Goal: Task Accomplishment & Management: Manage account settings

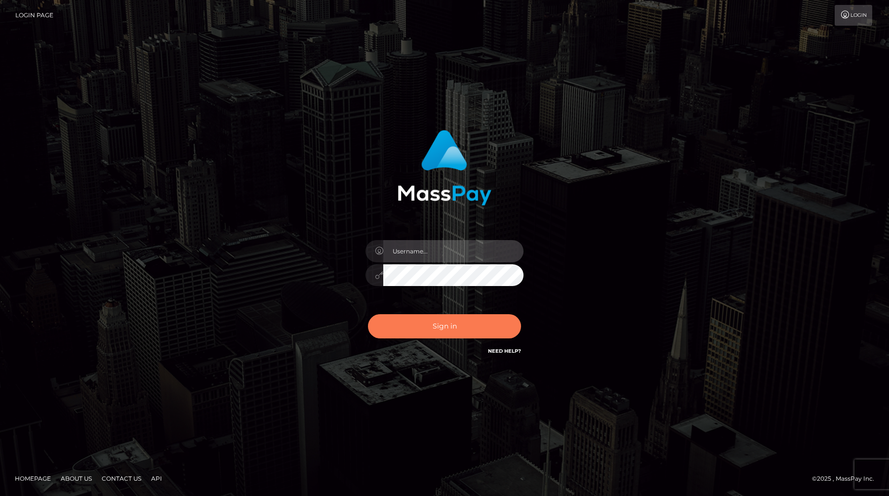
type input "anthony.club"
click at [423, 317] on button "Sign in" at bounding box center [444, 326] width 153 height 24
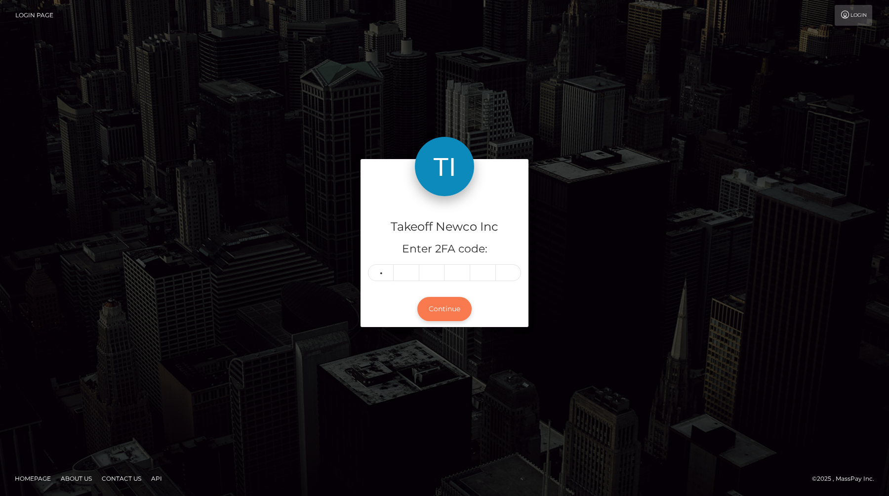
type input "2"
type input "1"
type input "6"
type input "0"
type input "9"
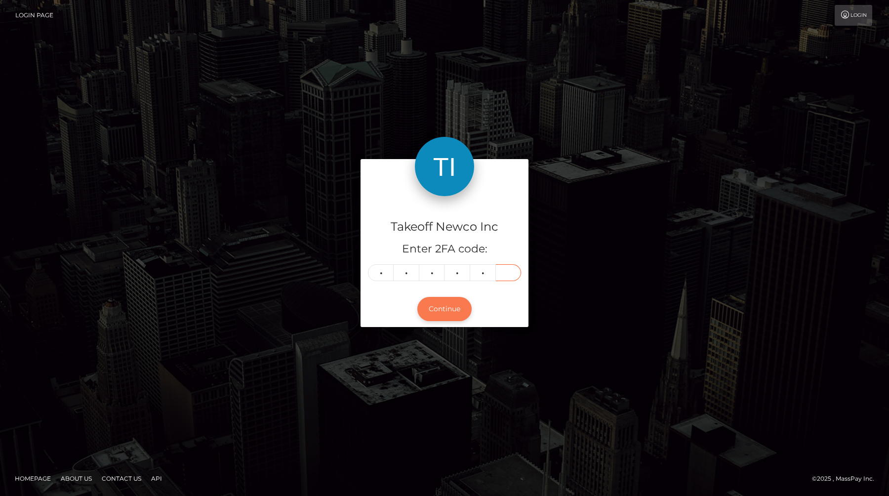
type input "2"
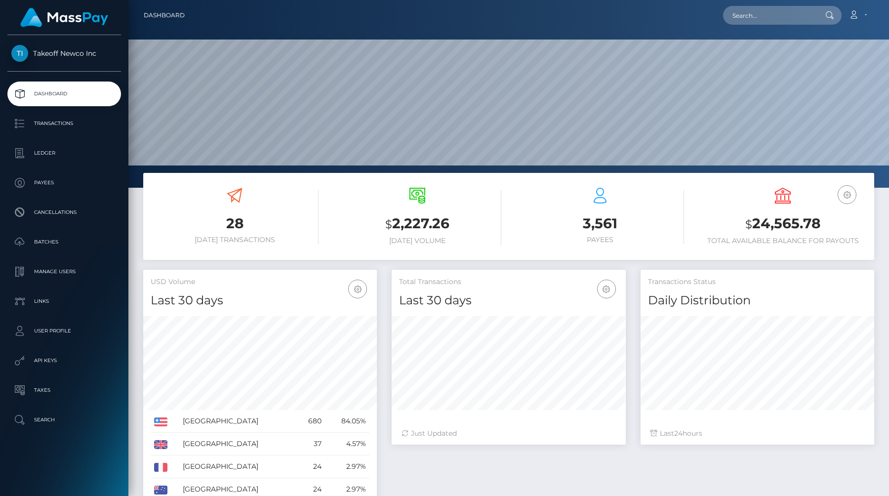
scroll to position [175, 234]
click at [54, 353] on p "API Keys" at bounding box center [64, 360] width 106 height 15
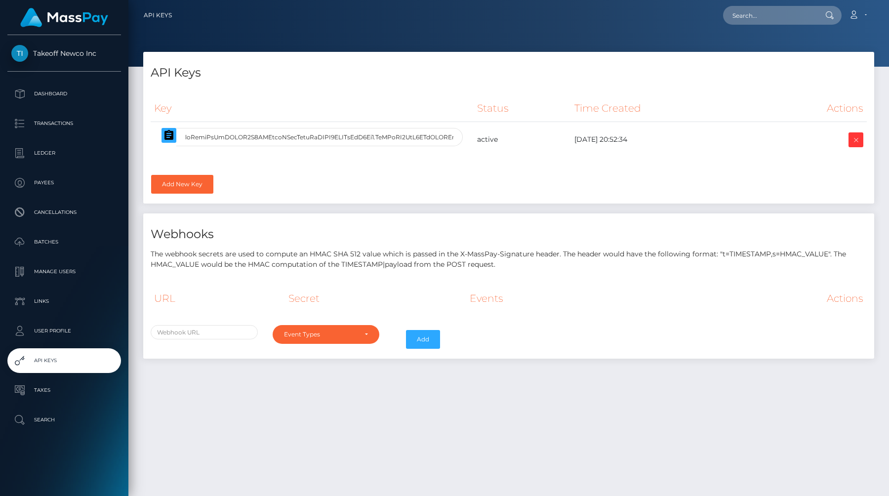
select select
click at [354, 133] on input "text" at bounding box center [319, 137] width 286 height 18
